Goal: Task Accomplishment & Management: Complete application form

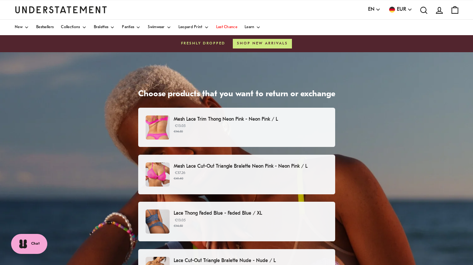
click at [360, 220] on div "Choose products that you want to return or exchange Mesh Lace Trim Thong Neon P…" at bounding box center [236, 237] width 473 height 370
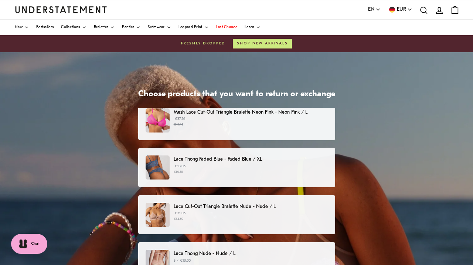
scroll to position [58, 0]
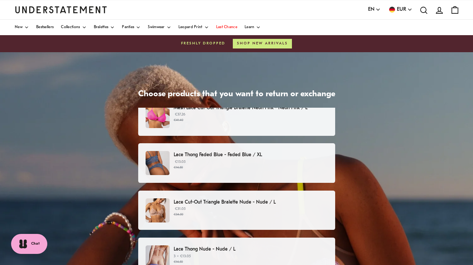
click at [291, 210] on p "€31.05 €34.50" at bounding box center [251, 211] width 154 height 11
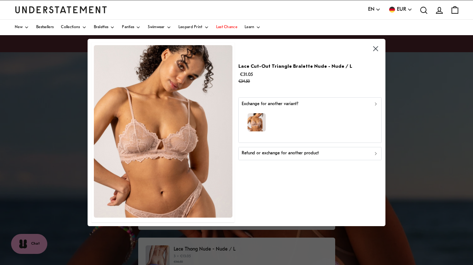
click at [298, 105] on div "Exchange for another variant?" at bounding box center [310, 104] width 137 height 7
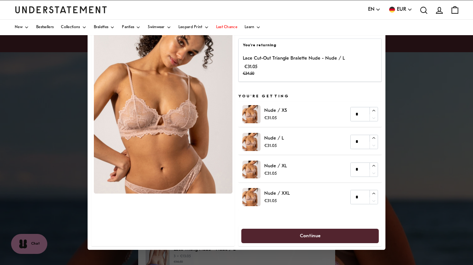
click at [302, 82] on div "You're returning Lace Cut-Out Triangle Bralette Nude - Nude / L €31.05 €34.50 Y…" at bounding box center [310, 132] width 143 height 227
click at [202, 215] on div at bounding box center [162, 132] width 143 height 227
click at [353, 73] on div "Lace Cut-Out Triangle Bralette Nude - Nude / L €31.05 €34.50" at bounding box center [310, 66] width 135 height 23
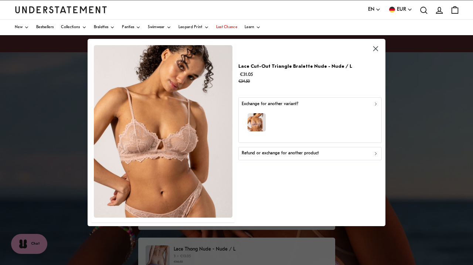
click at [292, 104] on p "Exchange for another variant?" at bounding box center [270, 104] width 57 height 7
click at [303, 151] on p "Refund or exchange for another product" at bounding box center [280, 153] width 77 height 7
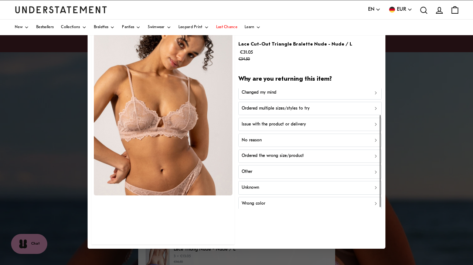
scroll to position [35, 0]
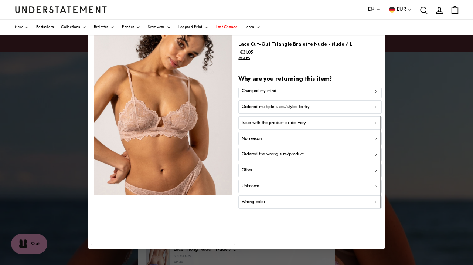
click at [381, 190] on div at bounding box center [380, 148] width 3 height 120
click at [346, 200] on div "Wrong color" at bounding box center [310, 202] width 137 height 7
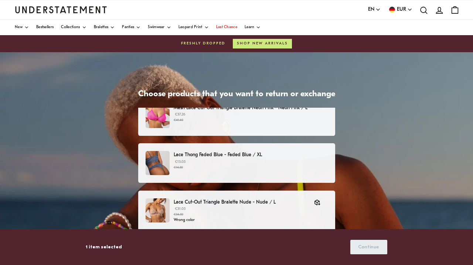
scroll to position [58, 0]
click at [319, 202] on icon "button" at bounding box center [316, 202] width 3 height 3
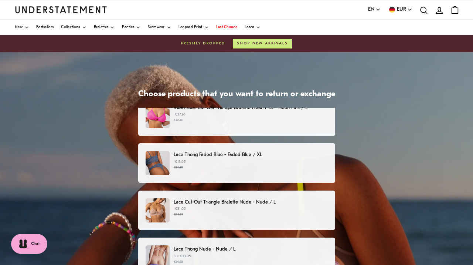
click at [344, 128] on div "Choose products that you want to return or exchange Mesh Lace Trim Thong Neon P…" at bounding box center [236, 237] width 473 height 370
click at [250, 205] on p "Lace Cut-Out Triangle Bralette Nude - Nude / L" at bounding box center [251, 202] width 154 height 8
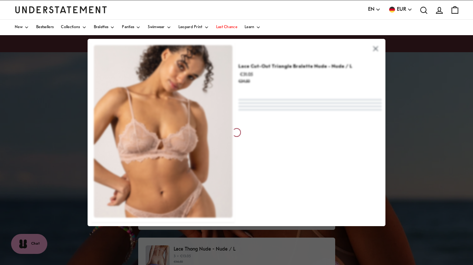
scroll to position [58, 0]
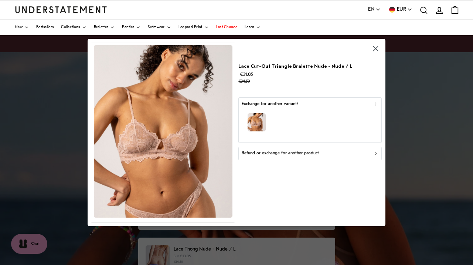
click at [291, 153] on p "Refund or exchange for another product" at bounding box center [280, 153] width 77 height 7
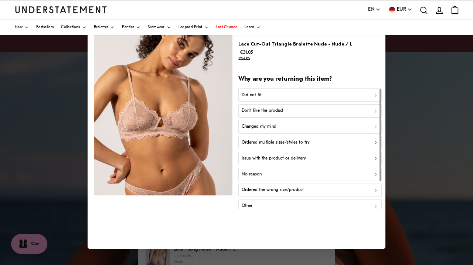
click at [285, 95] on div "Did not fit" at bounding box center [310, 94] width 137 height 7
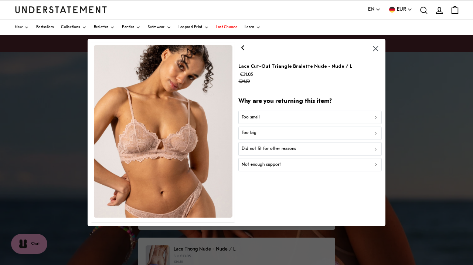
click at [309, 147] on div "Did not fit for other reasons" at bounding box center [310, 148] width 137 height 7
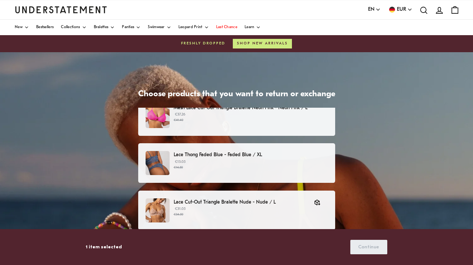
scroll to position [58, 0]
click at [368, 165] on div "Choose products that you want to return or exchange Mesh Lace Trim Thong Neon P…" at bounding box center [236, 237] width 473 height 370
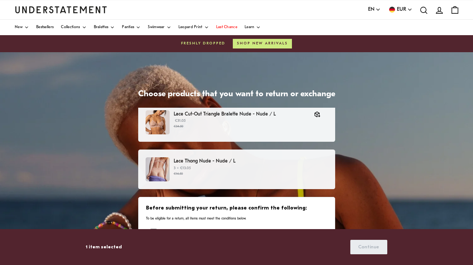
scroll to position [154, 0]
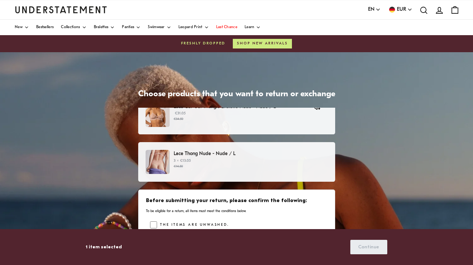
click at [282, 161] on p "3 × €13.05 €14.50" at bounding box center [251, 163] width 154 height 11
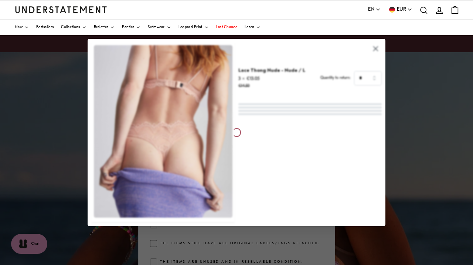
scroll to position [154, 0]
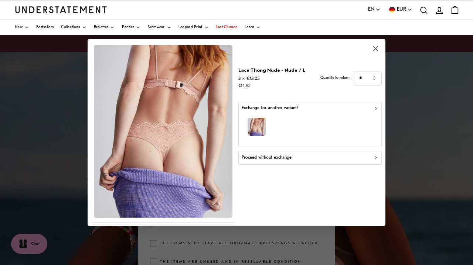
click at [288, 157] on p "Proceed without exchange" at bounding box center [267, 157] width 50 height 7
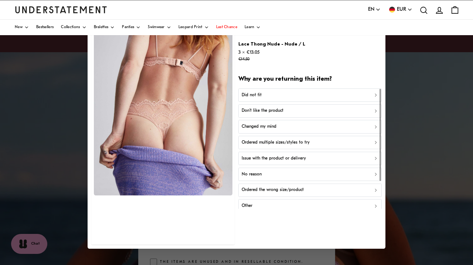
click at [299, 204] on div "Other" at bounding box center [310, 205] width 137 height 7
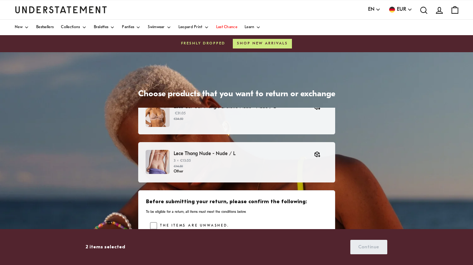
scroll to position [154, 0]
click at [316, 206] on div "Before submitting your return, please confirm the following: To be eligible for…" at bounding box center [236, 206] width 181 height 16
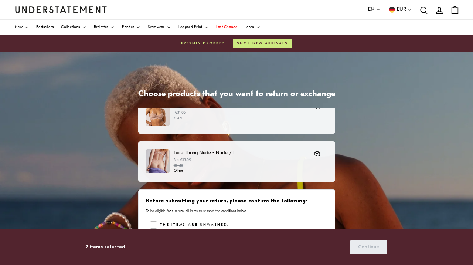
scroll to position [155, 0]
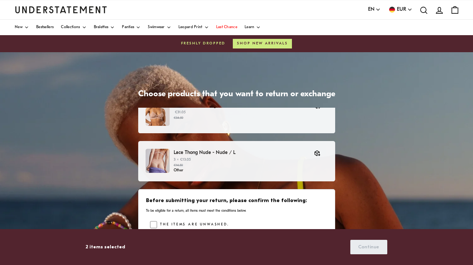
click at [351, 187] on div "Choose products that you want to return or exchange Mesh Lace Trim Thong Neon P…" at bounding box center [236, 237] width 473 height 370
click at [332, 66] on div "Choose products that you want to return or exchange Mesh Lace Trim Thong Neon P…" at bounding box center [236, 237] width 473 height 370
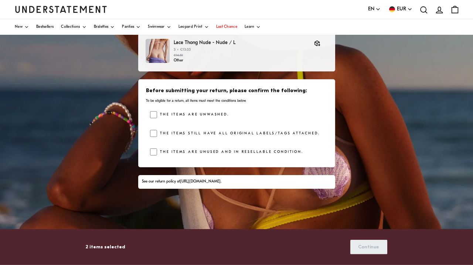
scroll to position [124, 0]
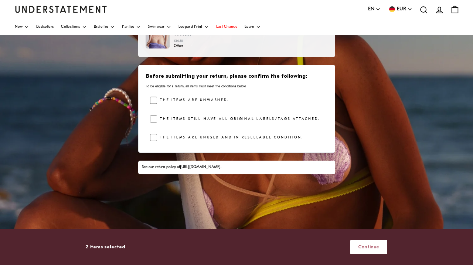
click at [374, 246] on span "Continue" at bounding box center [368, 247] width 21 height 14
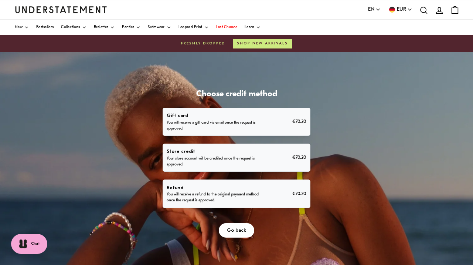
click at [238, 193] on p "You will receive a refund to the original payment method once the request is ap…" at bounding box center [214, 198] width 95 height 12
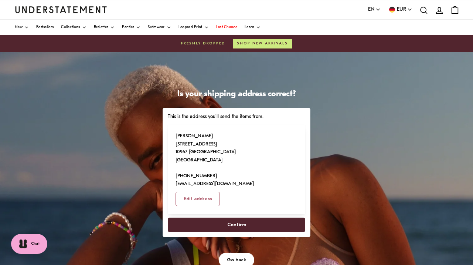
click at [232, 218] on span "Confirm" at bounding box center [236, 225] width 19 height 14
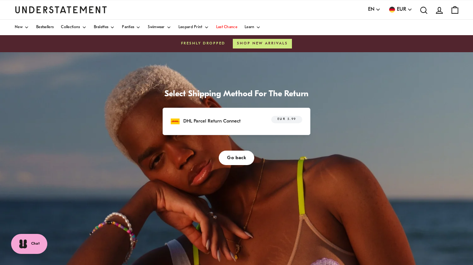
click at [285, 118] on span "EUR 5.99" at bounding box center [287, 119] width 19 height 7
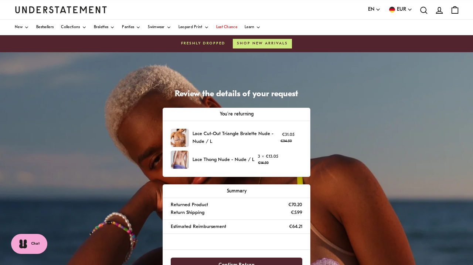
click at [345, 159] on div "Review the details of your request You're returning Lace Cut-Out Triangle Brale…" at bounding box center [236, 237] width 473 height 370
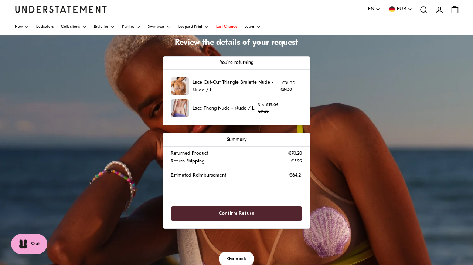
scroll to position [53, 0]
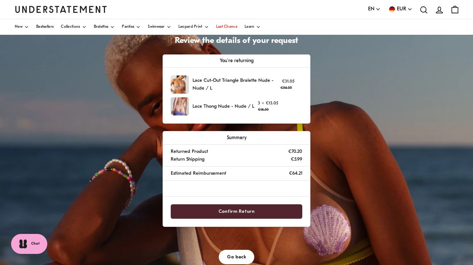
click at [239, 209] on span "Confirm Return" at bounding box center [237, 211] width 36 height 14
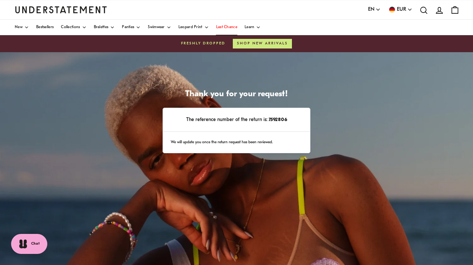
click at [229, 27] on span "Last Chance" at bounding box center [226, 28] width 21 height 4
